Goal: Navigation & Orientation: Find specific page/section

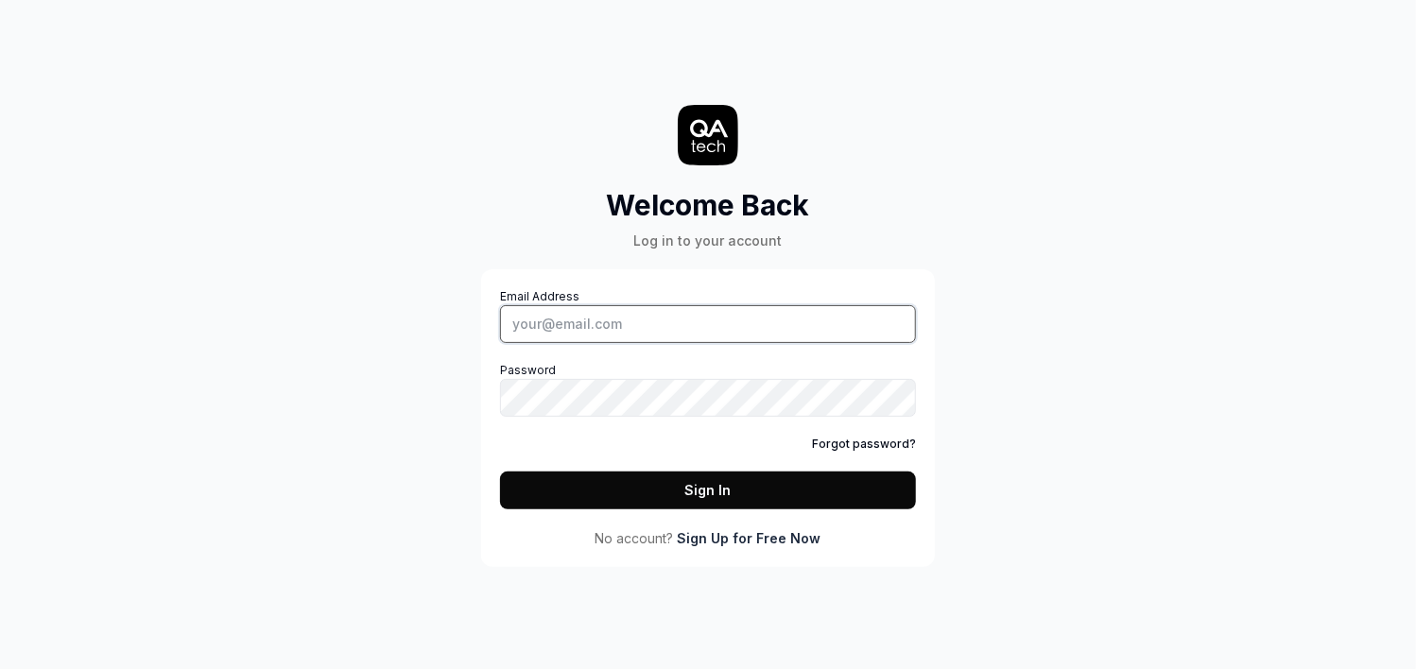
click at [639, 324] on input "Email Address" at bounding box center [708, 324] width 416 height 38
type input "[PERSON_NAME][EMAIL_ADDRESS][PERSON_NAME][DOMAIN_NAME]"
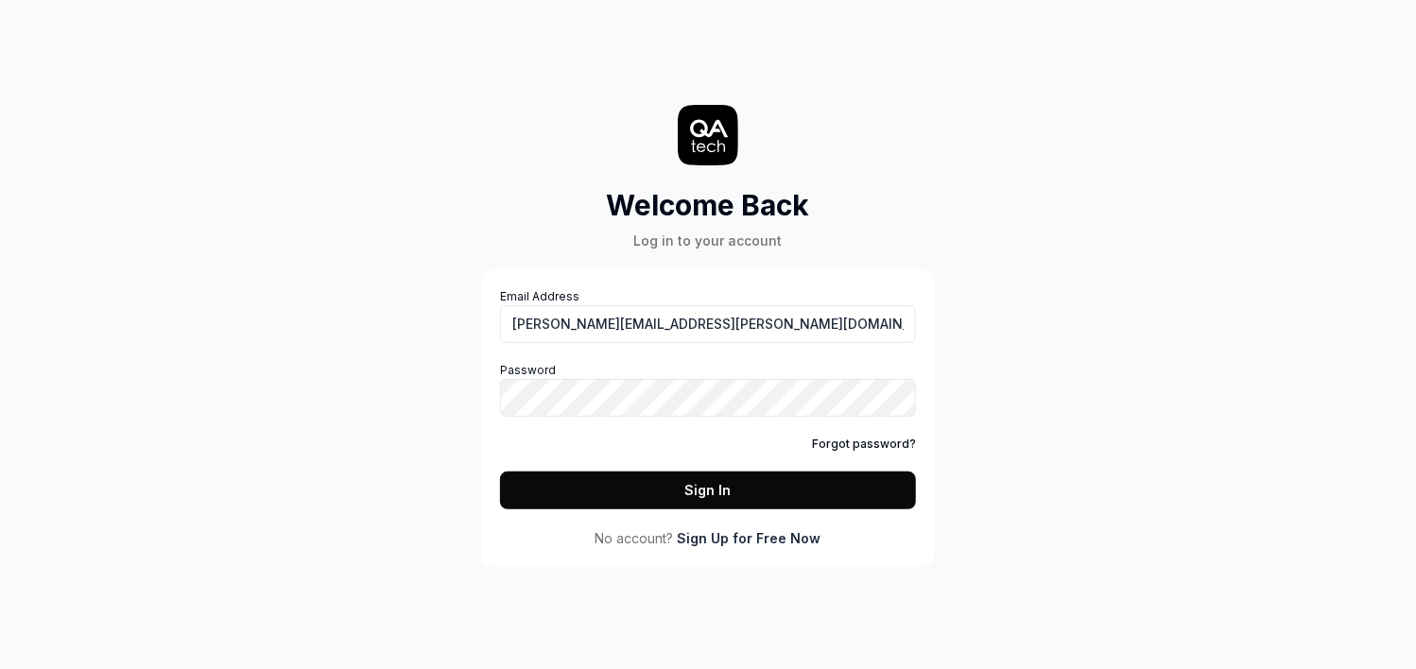
click at [721, 475] on button "Sign In" at bounding box center [708, 491] width 416 height 38
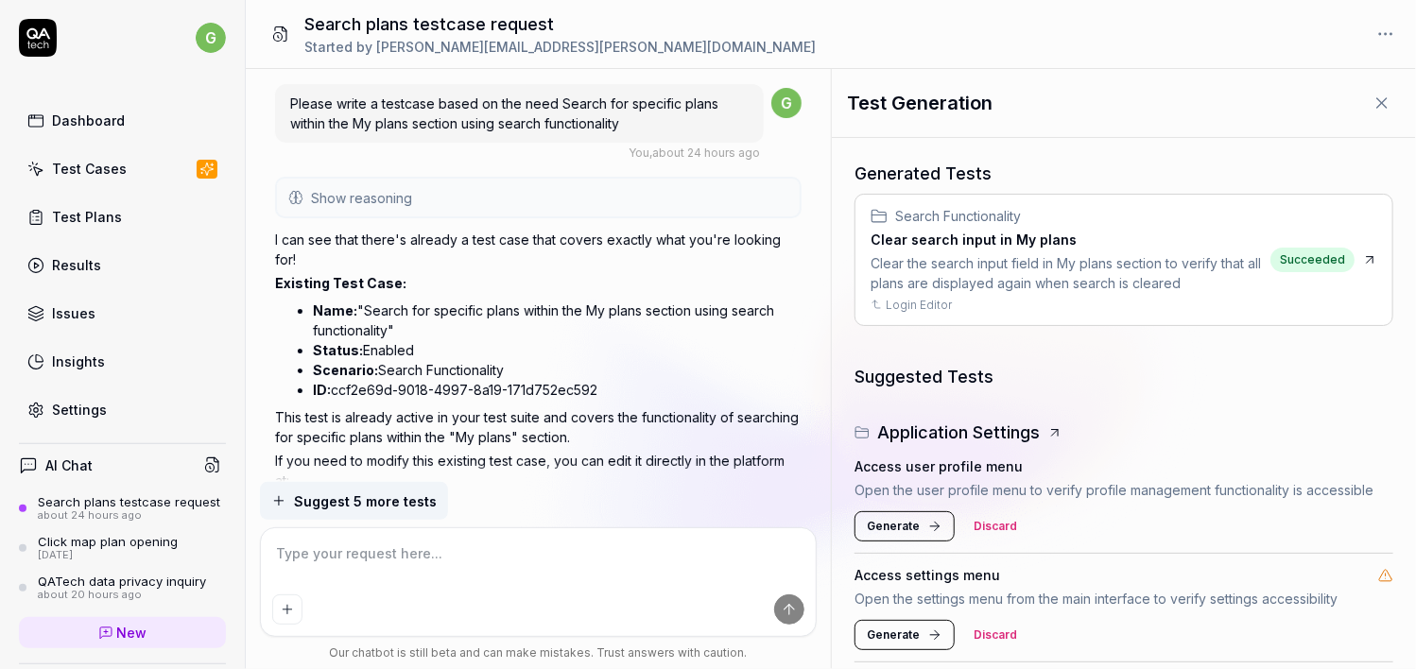
type textarea "*"
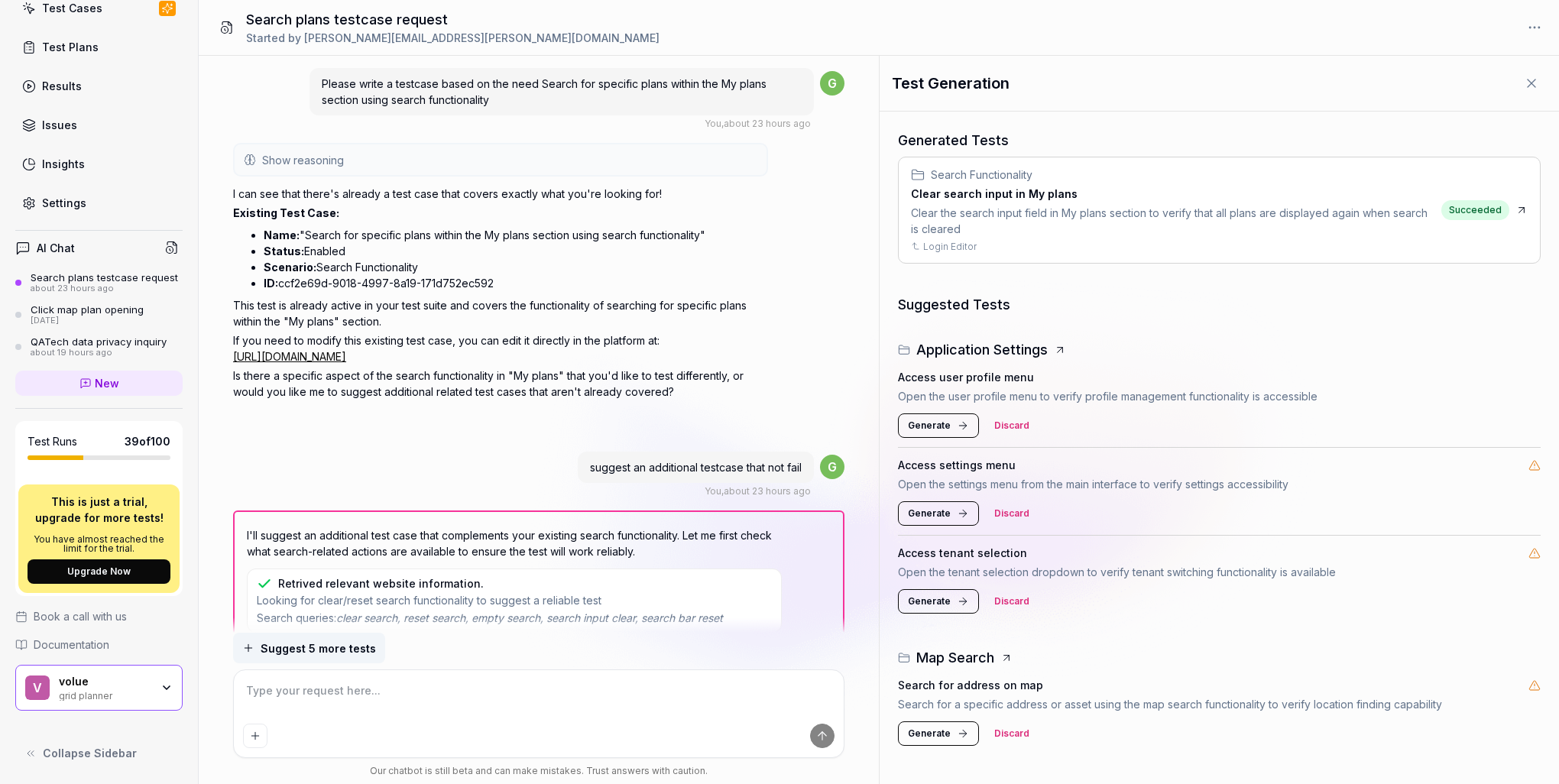
scroll to position [137, 0]
click at [73, 641] on span "Documentation" at bounding box center [72, 644] width 76 height 16
type textarea "*"
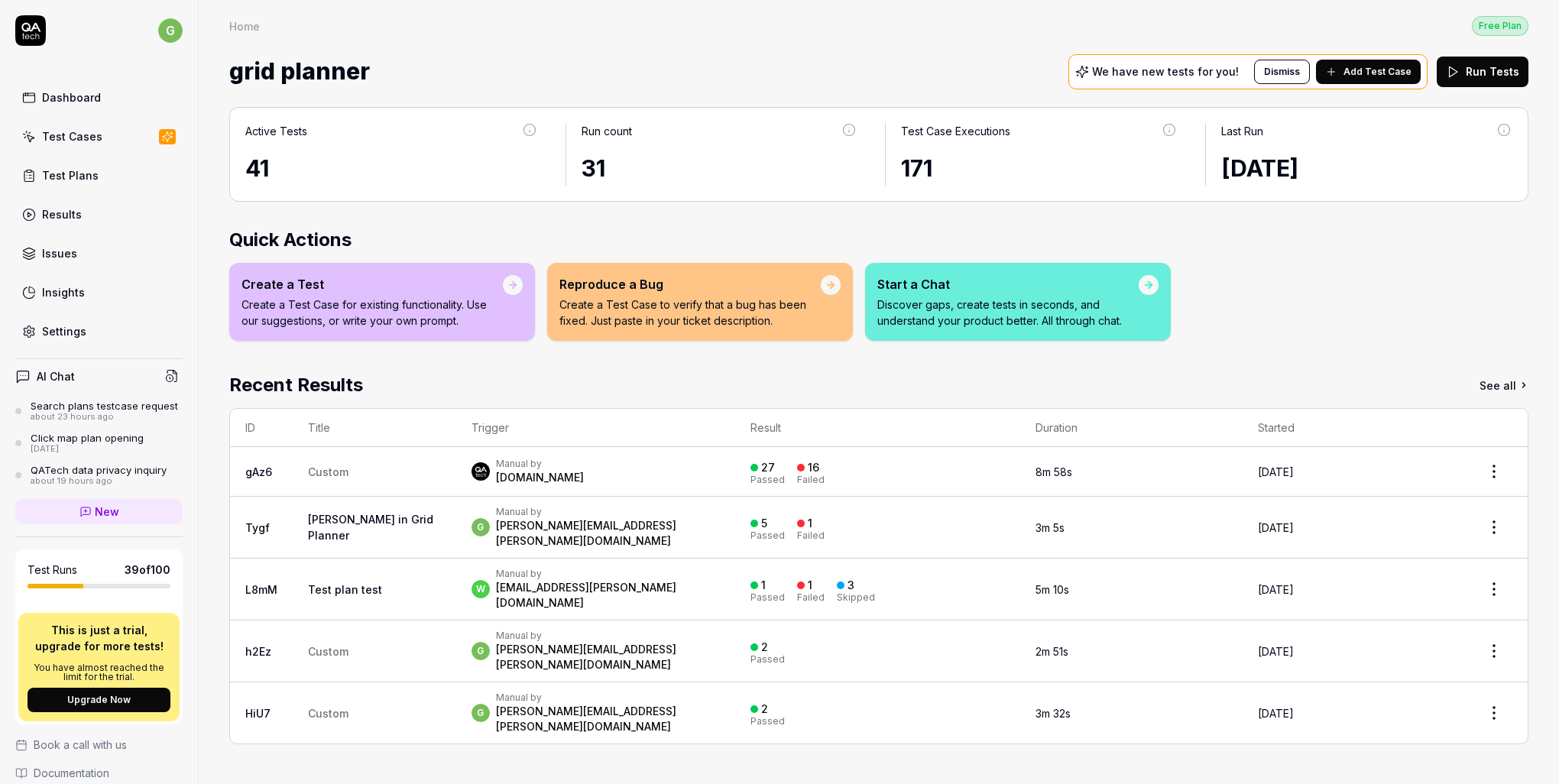
click at [92, 130] on div "Test Cases" at bounding box center [72, 137] width 61 height 16
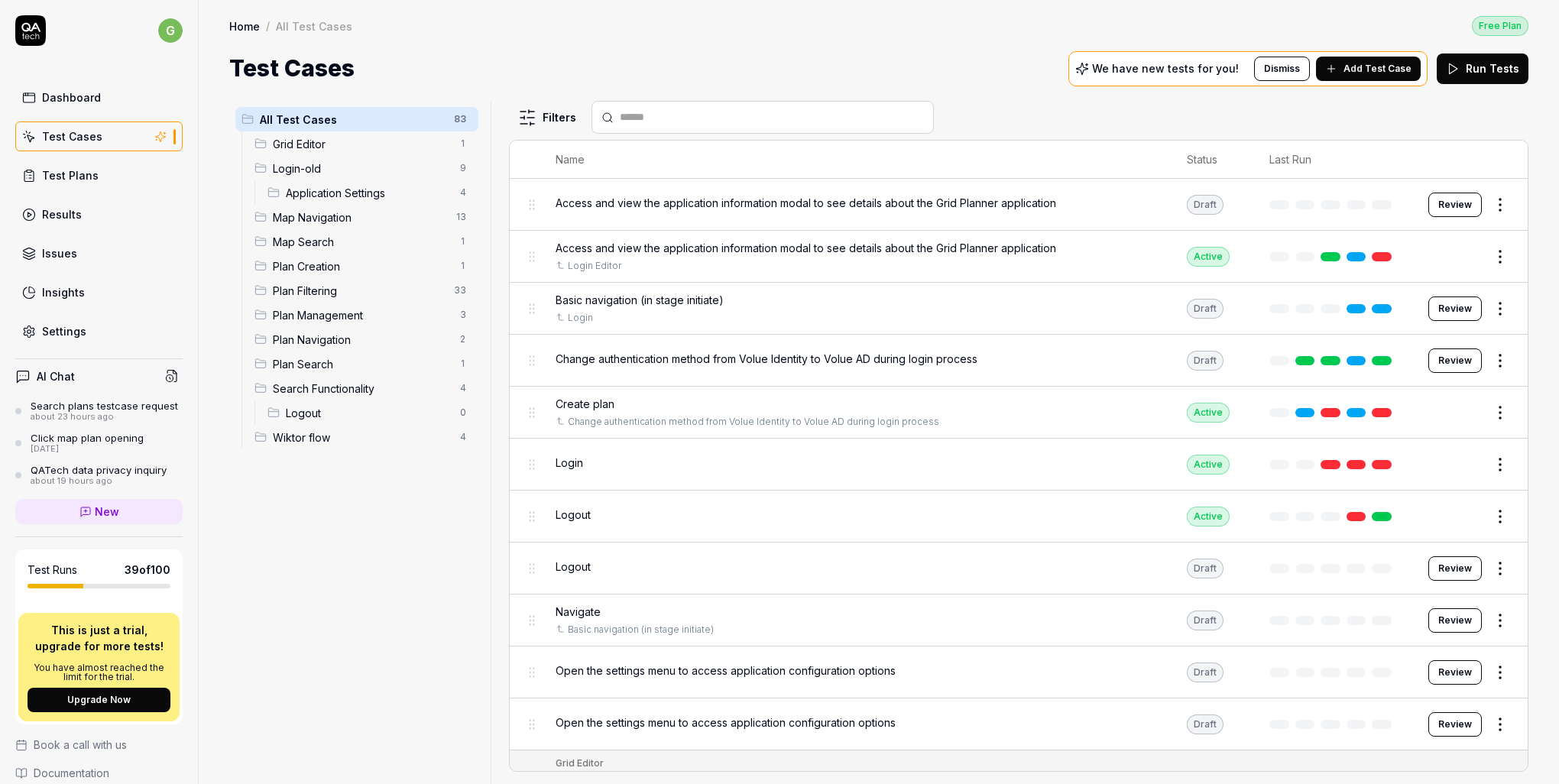
click at [387, 518] on div "All Test Cases 83 Grid Editor 1 Login-old 9 Application Settings 4 Map Navigati…" at bounding box center [357, 433] width 256 height 664
drag, startPoint x: 387, startPoint y: 518, endPoint x: 315, endPoint y: 525, distance: 72.3
click at [315, 525] on div "All Test Cases 83 Grid Editor 1 Login-old 9 Application Settings 4 Map Navigati…" at bounding box center [357, 433] width 256 height 664
click at [551, 118] on html "g Dashboard Test Cases Test Plans Results Issues Insights Settings AI Chat Sear…" at bounding box center [780, 392] width 1559 height 784
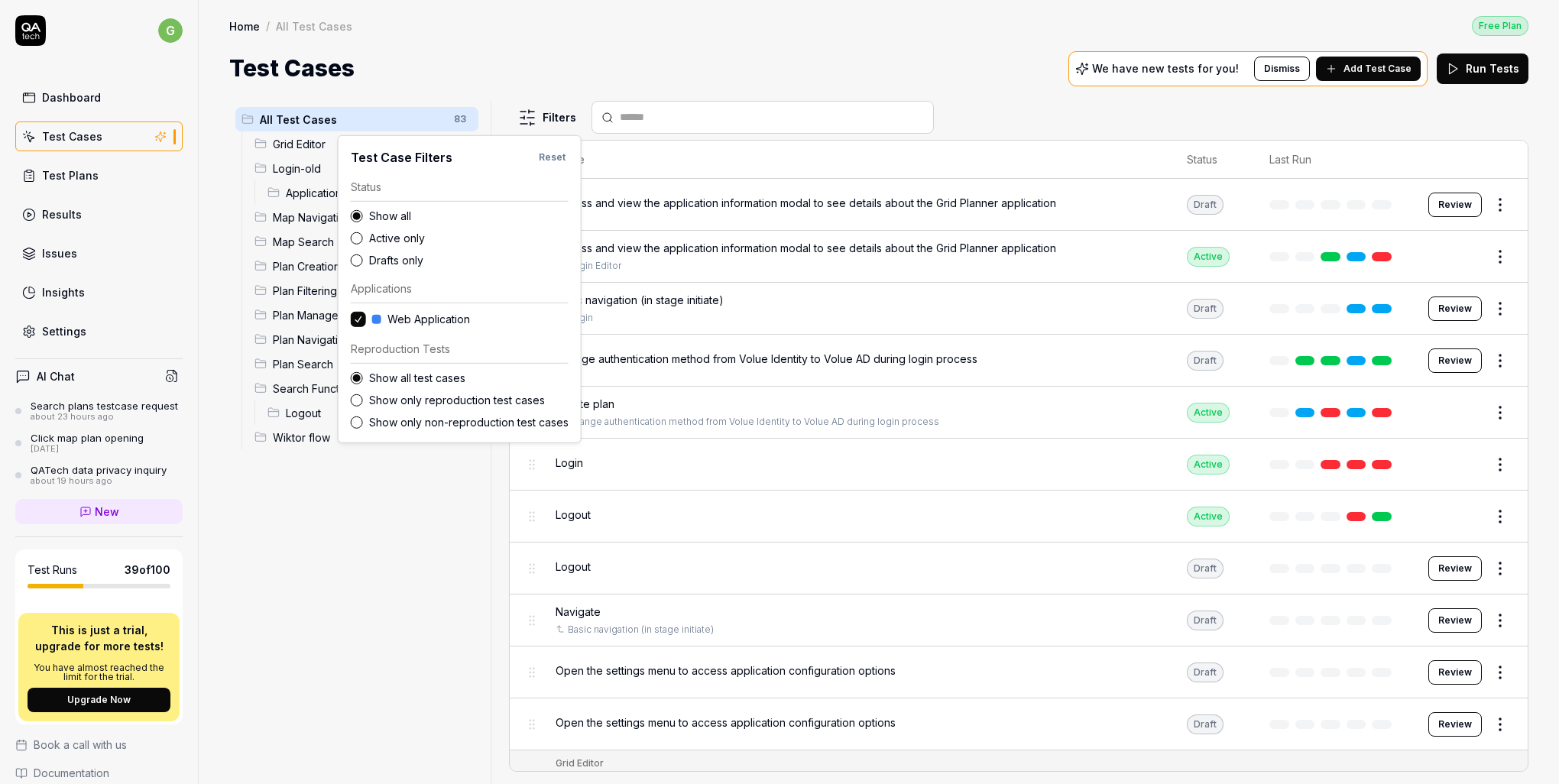
click at [356, 428] on button "Show only non-reproduction test cases" at bounding box center [357, 421] width 12 height 12
click at [356, 501] on html "g Dashboard Test Cases Test Plans Results Issues Insights Settings AI Chat Sear…" at bounding box center [780, 392] width 1559 height 784
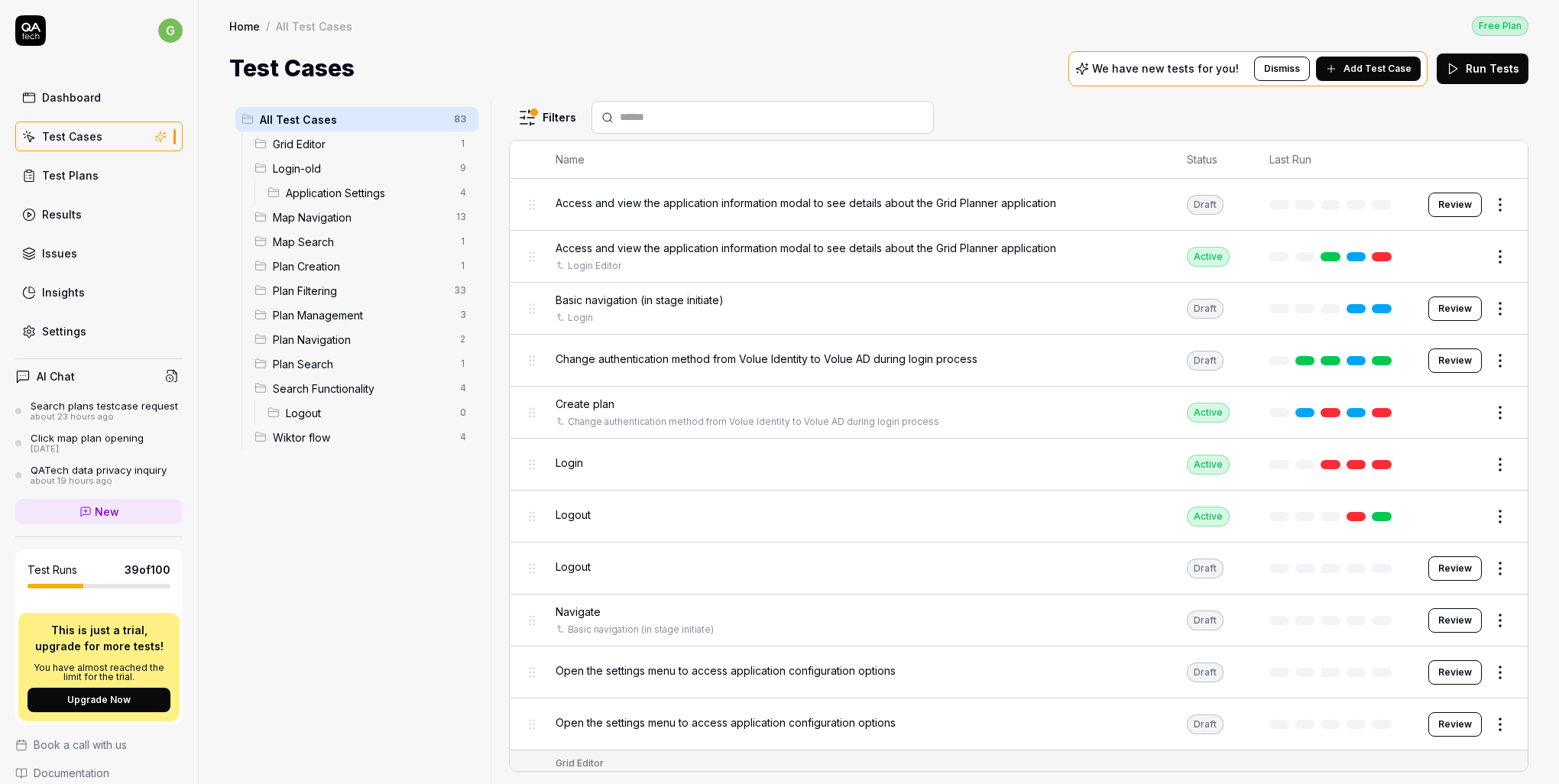
click at [548, 118] on html "g Dashboard Test Cases Test Plans Results Issues Insights Settings AI Chat Sear…" at bounding box center [780, 392] width 1559 height 784
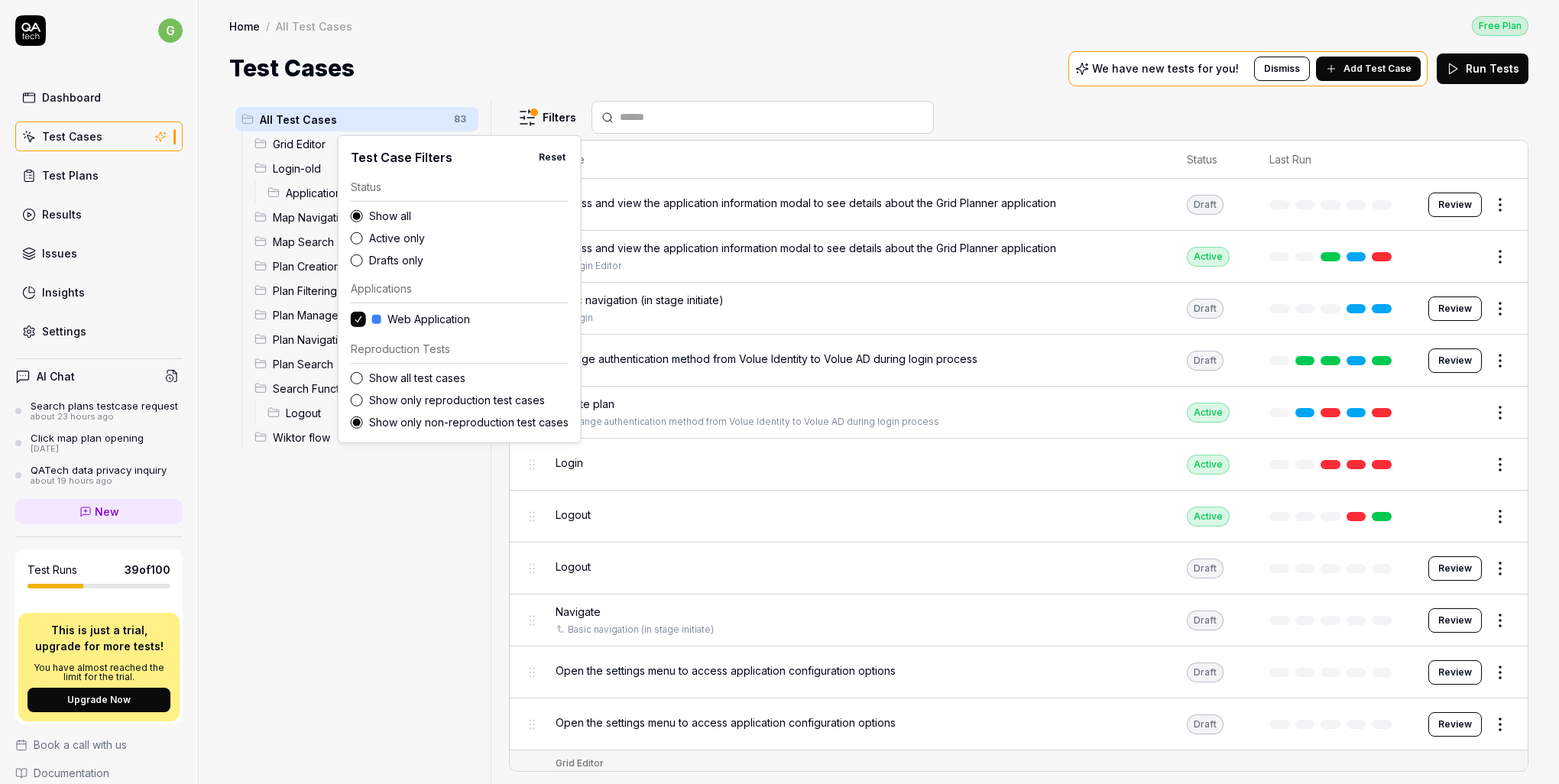
click at [358, 406] on button "Show only reproduction test cases" at bounding box center [357, 399] width 12 height 12
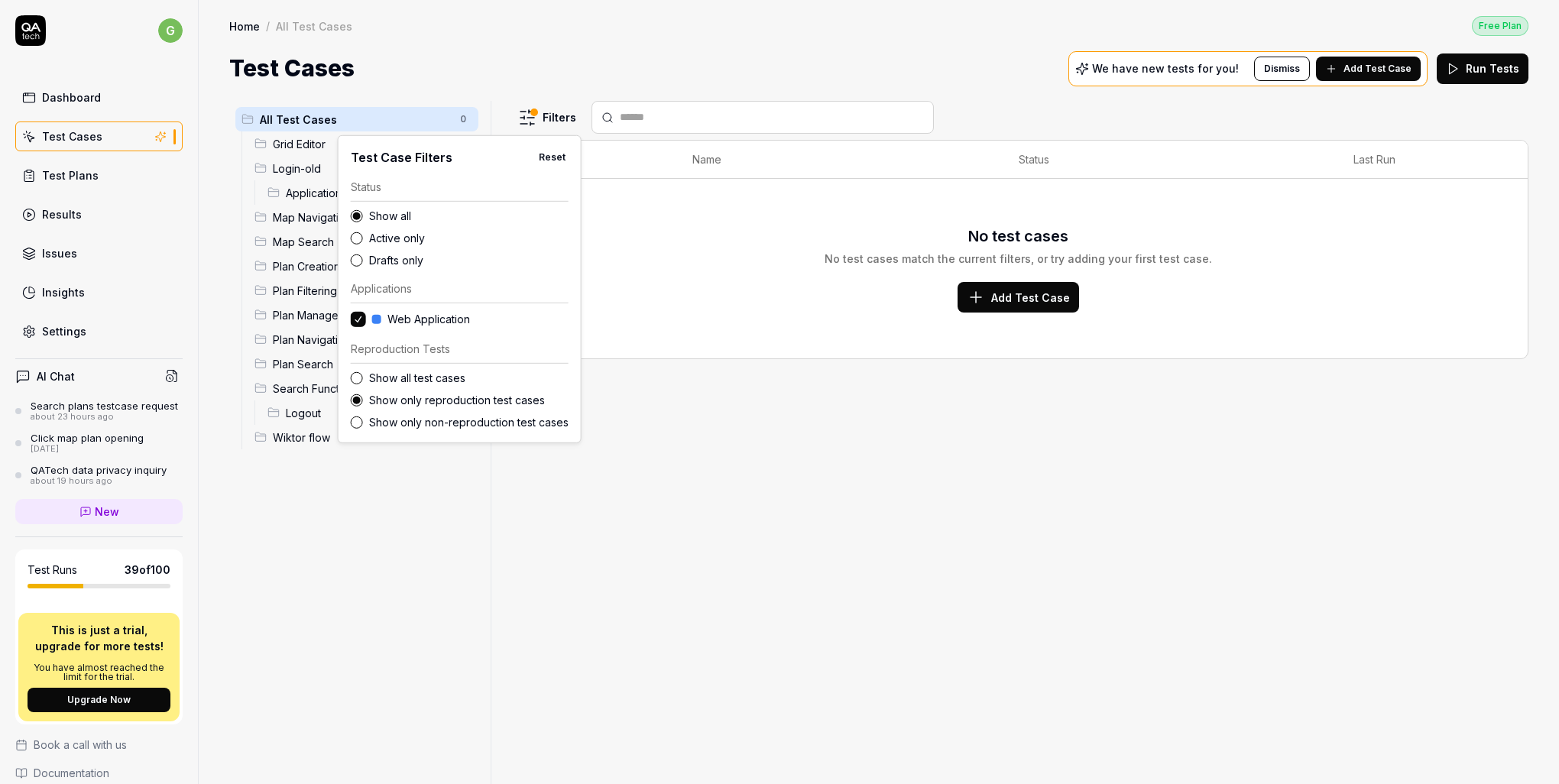
click at [361, 384] on button "Show all test cases" at bounding box center [357, 377] width 12 height 12
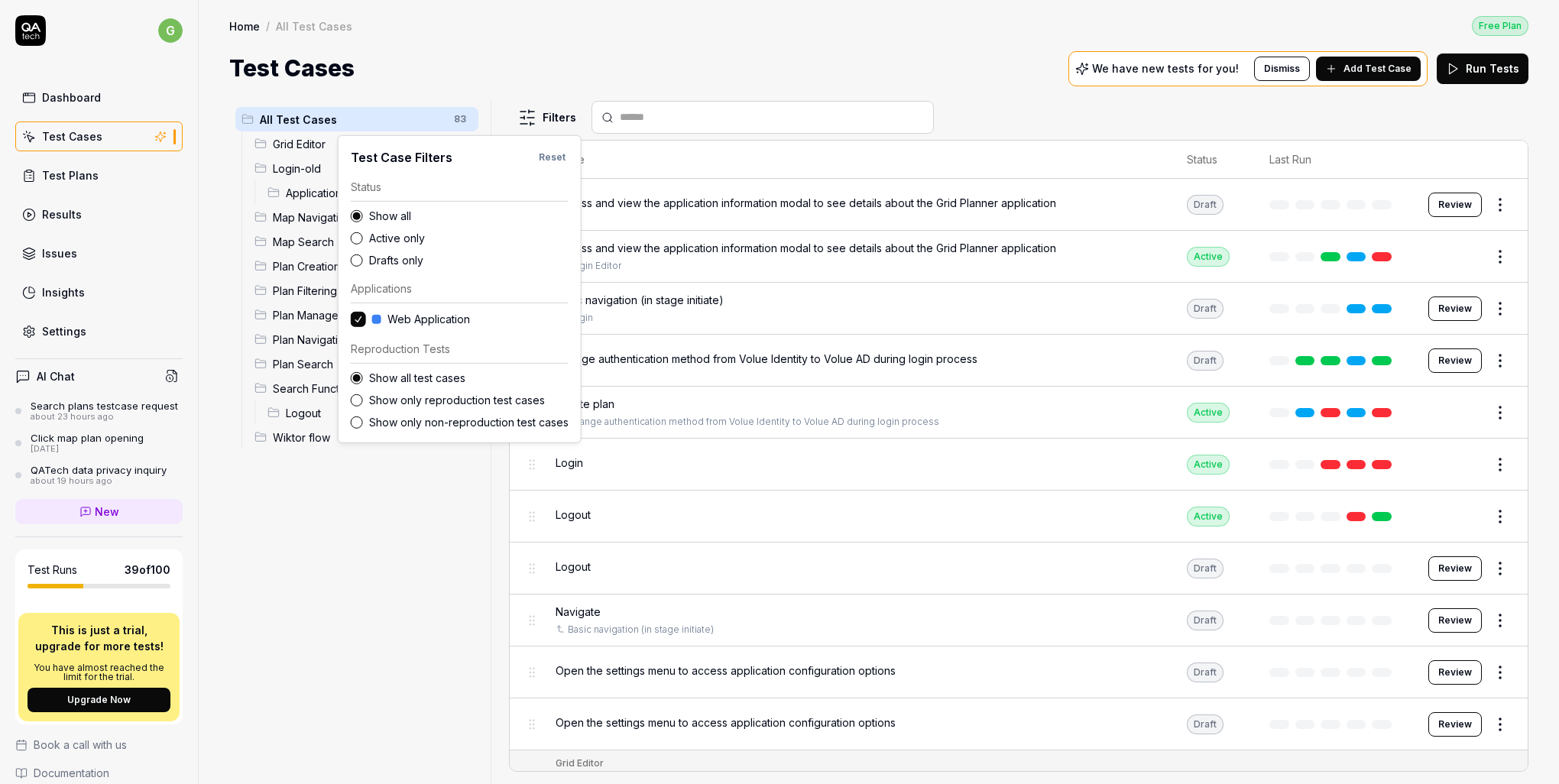
click at [573, 28] on html "g Dashboard Test Cases Test Plans Results Issues Insights Settings AI Chat Sear…" at bounding box center [780, 392] width 1559 height 784
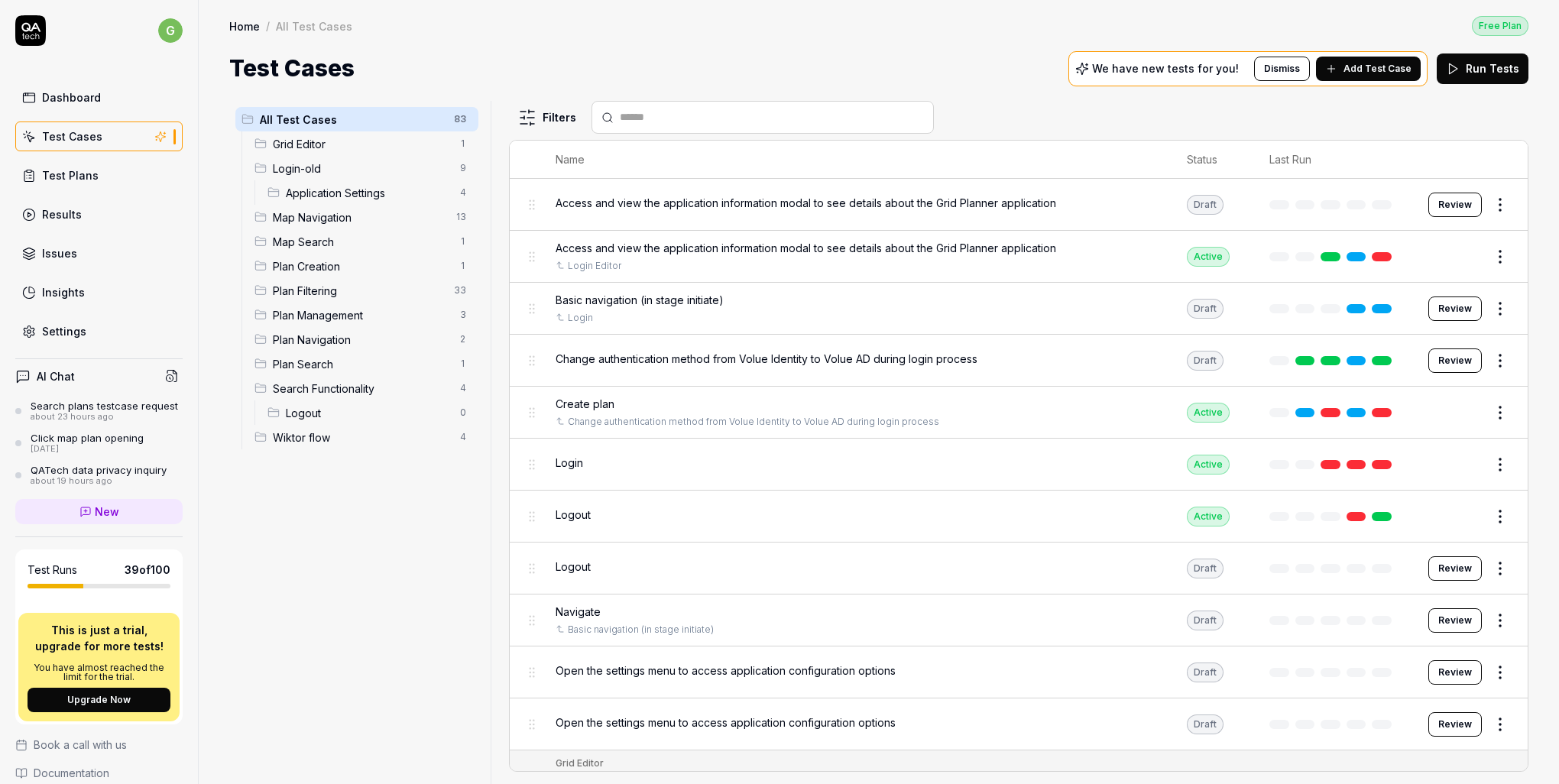
click at [326, 115] on span "All Test Cases" at bounding box center [352, 120] width 185 height 16
click at [288, 136] on span "Grid Editor" at bounding box center [361, 144] width 178 height 16
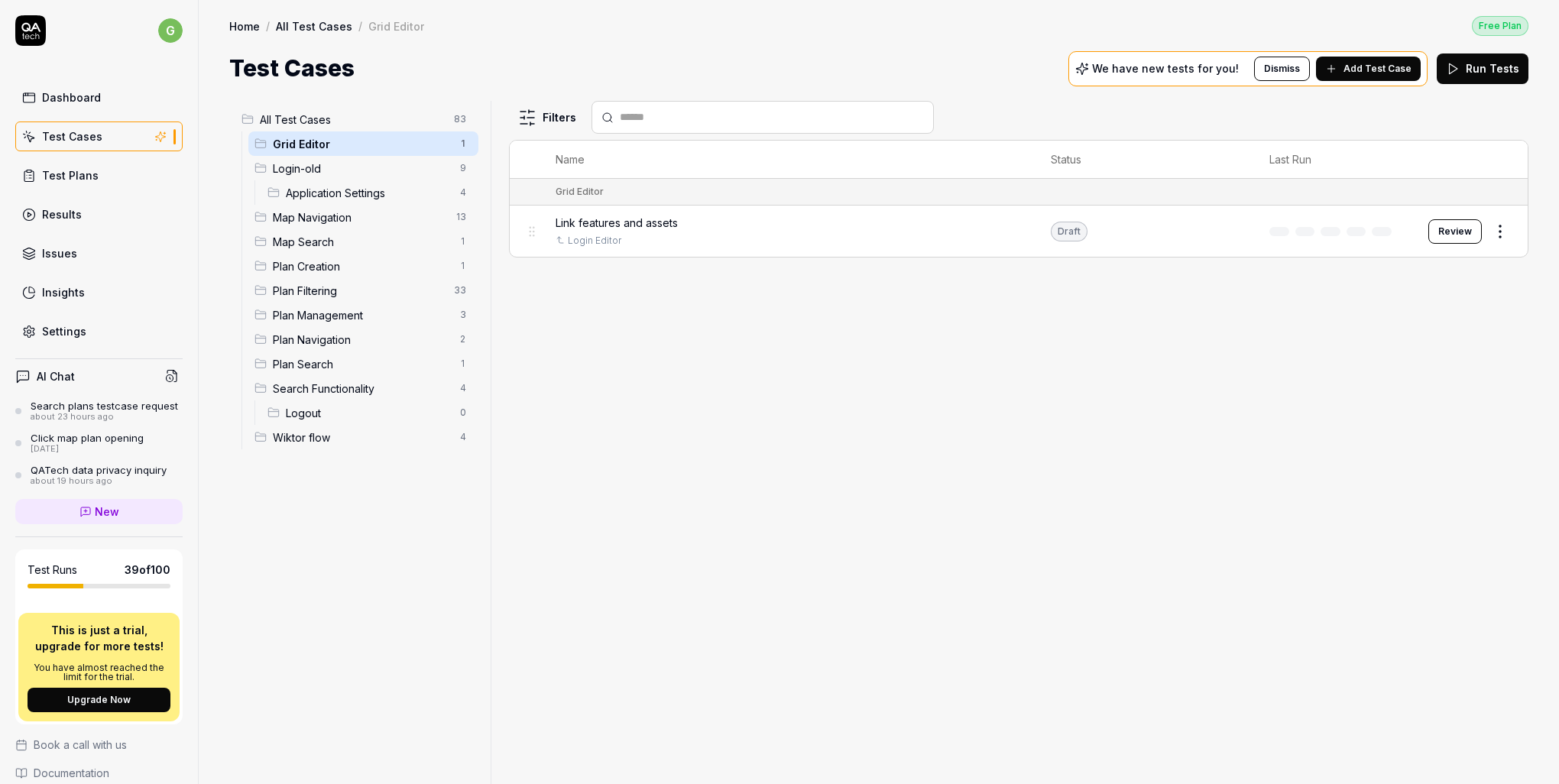
click at [294, 220] on span "Map Navigation" at bounding box center [360, 217] width 175 height 16
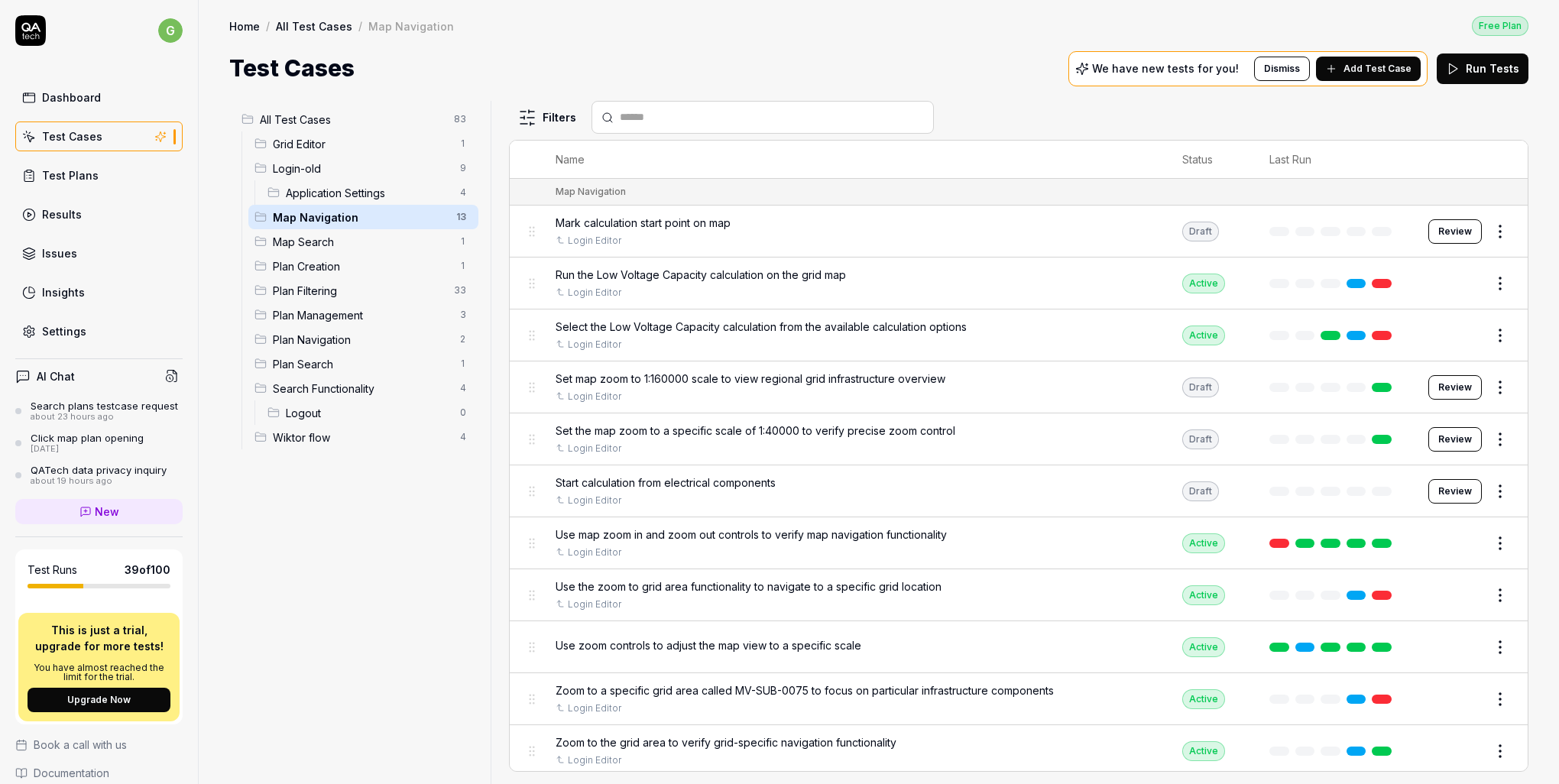
click at [398, 544] on div "All Test Cases 83 Grid Editor 1 Login-old 9 Application Settings 4 Map Navigati…" at bounding box center [357, 433] width 256 height 664
